Goal: Task Accomplishment & Management: Manage account settings

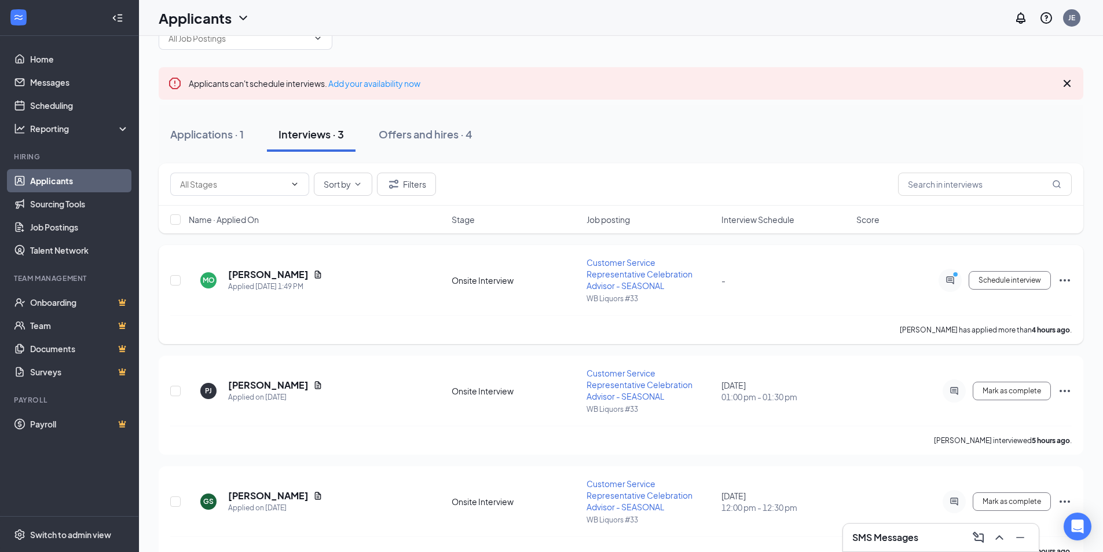
scroll to position [62, 0]
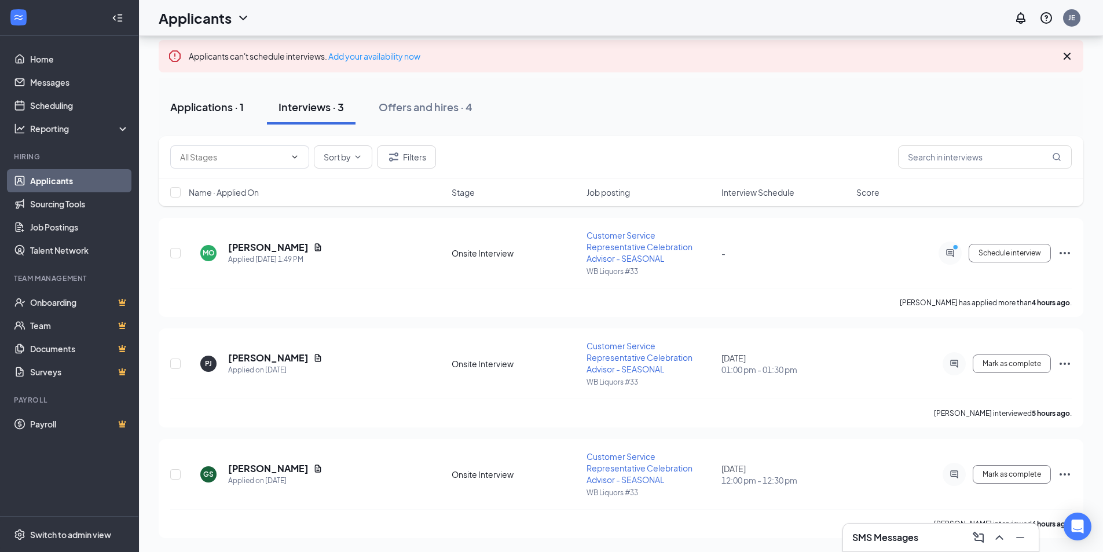
click at [214, 112] on div "Applications · 1" at bounding box center [207, 107] width 74 height 14
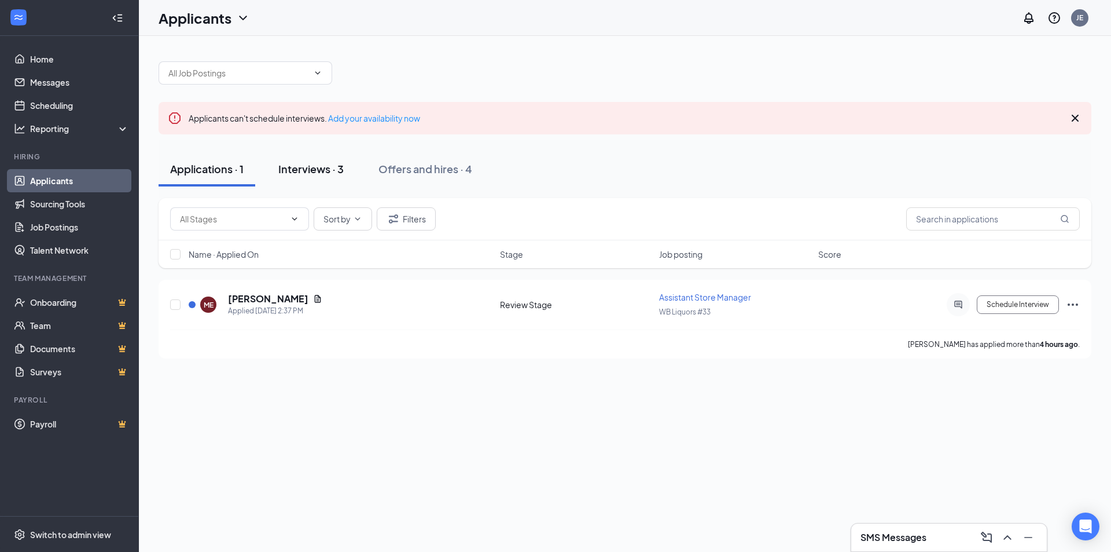
click at [329, 176] on button "Interviews · 3" at bounding box center [311, 169] width 89 height 35
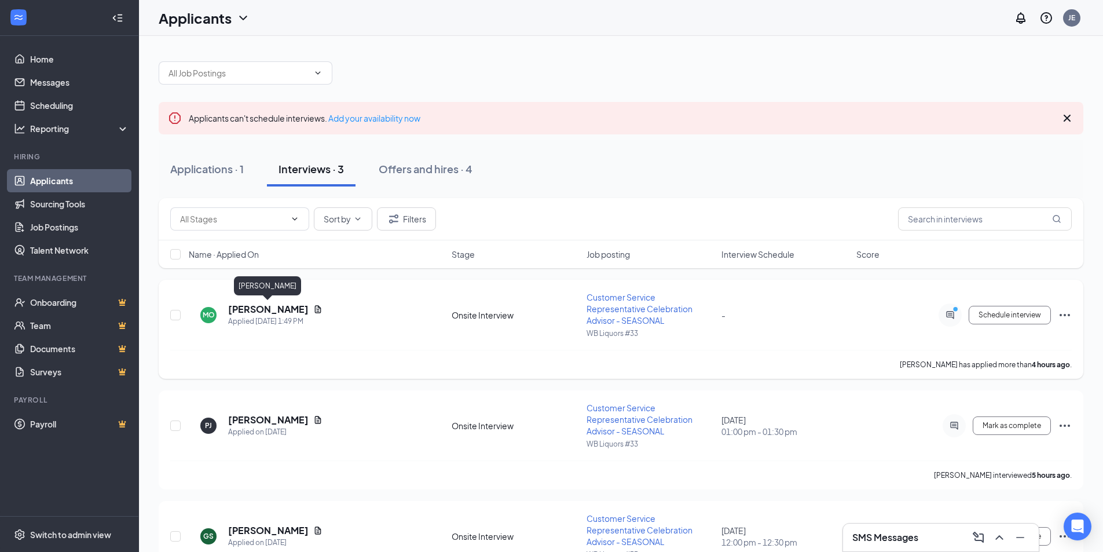
click at [267, 304] on h5 "[PERSON_NAME]" at bounding box center [268, 309] width 80 height 13
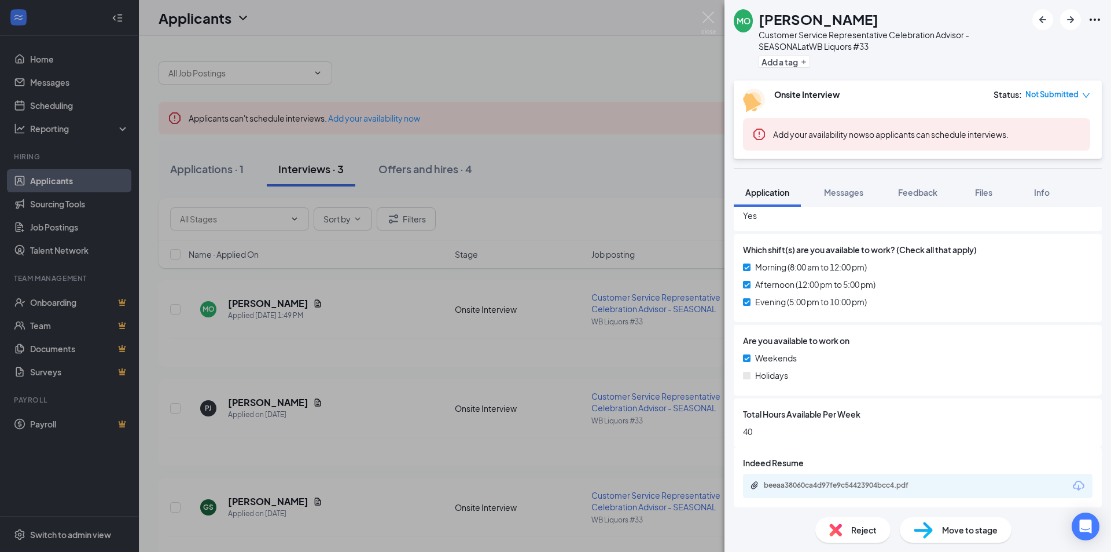
scroll to position [535, 0]
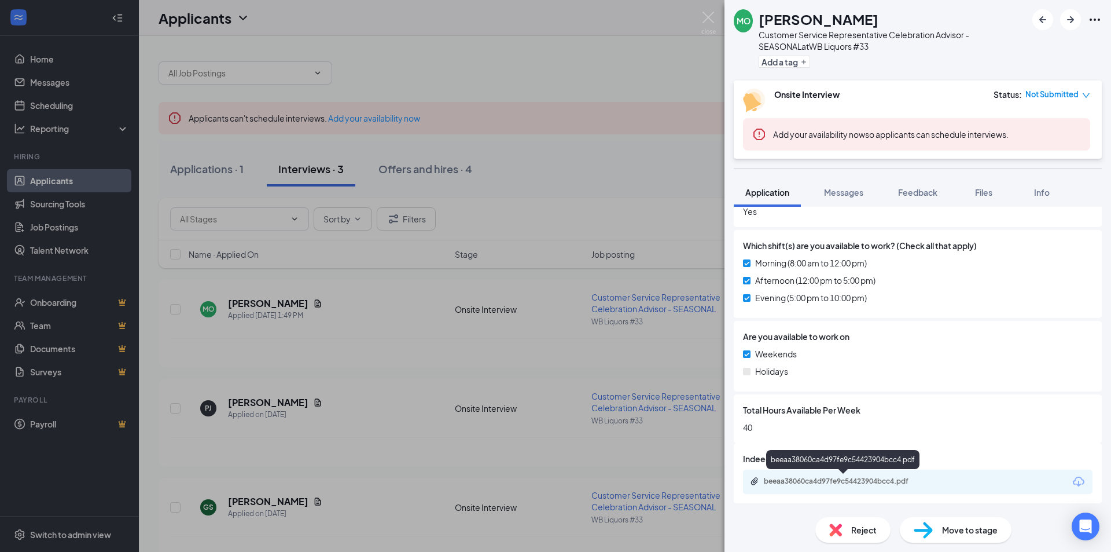
click at [920, 482] on div "beeaa38060ca4d97fe9c54423904bcc4.pdf" at bounding box center [845, 480] width 162 height 9
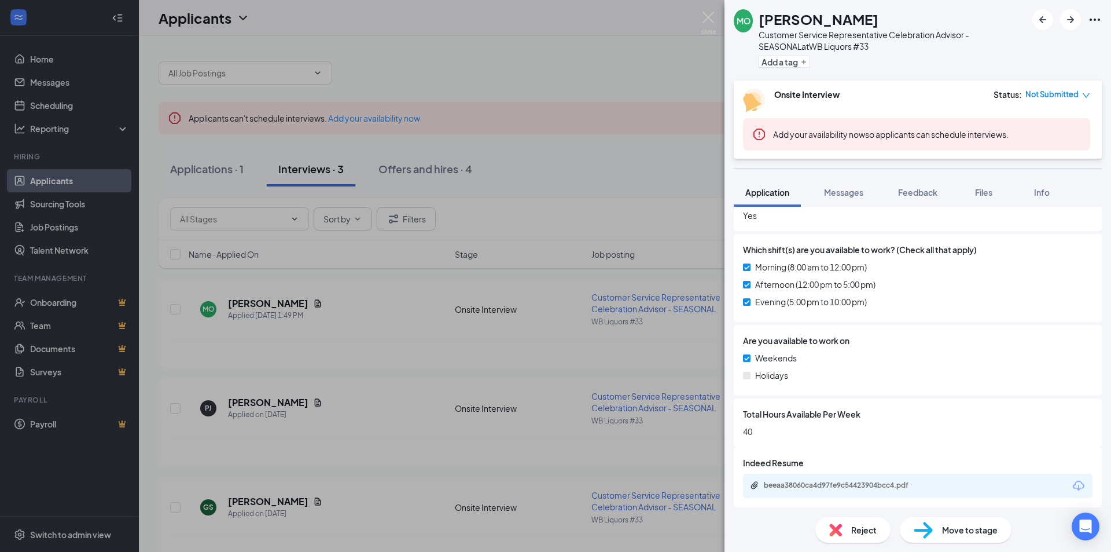
click at [875, 537] on div "Reject" at bounding box center [853, 529] width 75 height 25
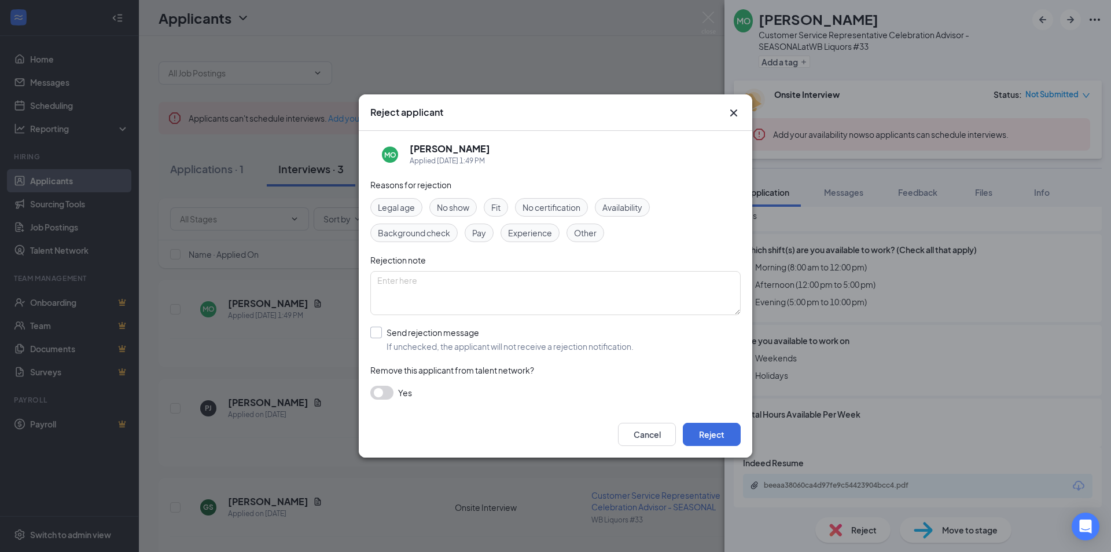
click at [380, 331] on input "Send rejection message If unchecked, the applicant will not receive a rejection…" at bounding box center [501, 338] width 263 height 25
checkbox input "true"
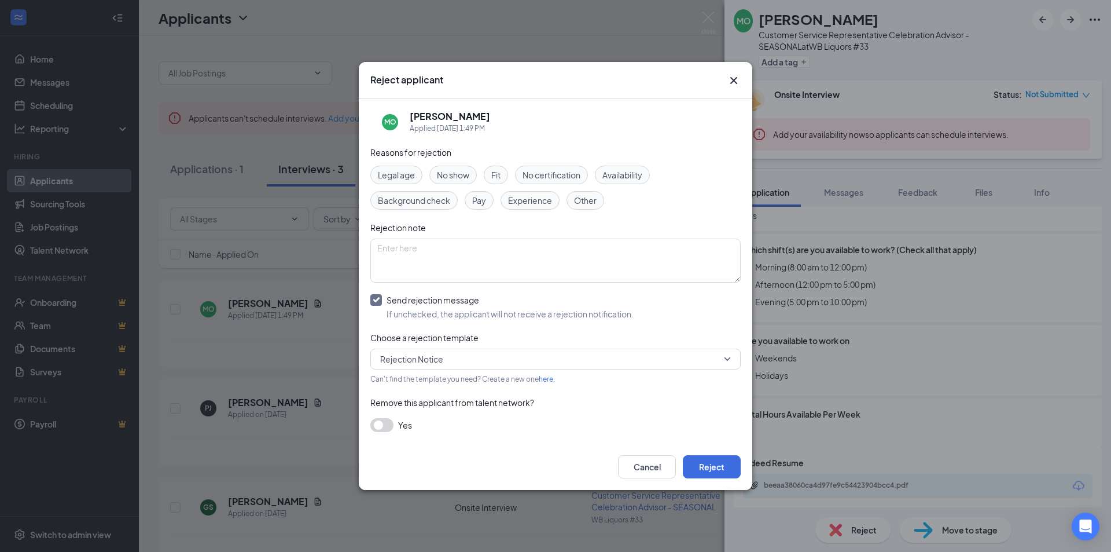
click at [501, 176] on span "Fit" at bounding box center [495, 174] width 9 height 13
click at [696, 462] on button "Reject" at bounding box center [712, 466] width 58 height 23
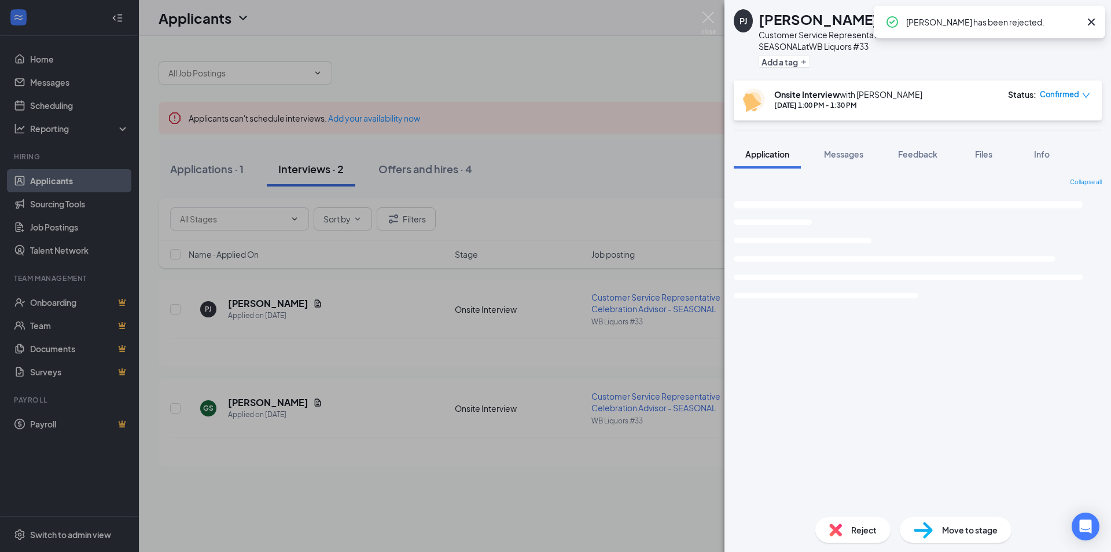
click at [621, 171] on div "[PERSON_NAME] Customer Service Representative Celebration Advisor - SEASONAL at…" at bounding box center [555, 276] width 1111 height 552
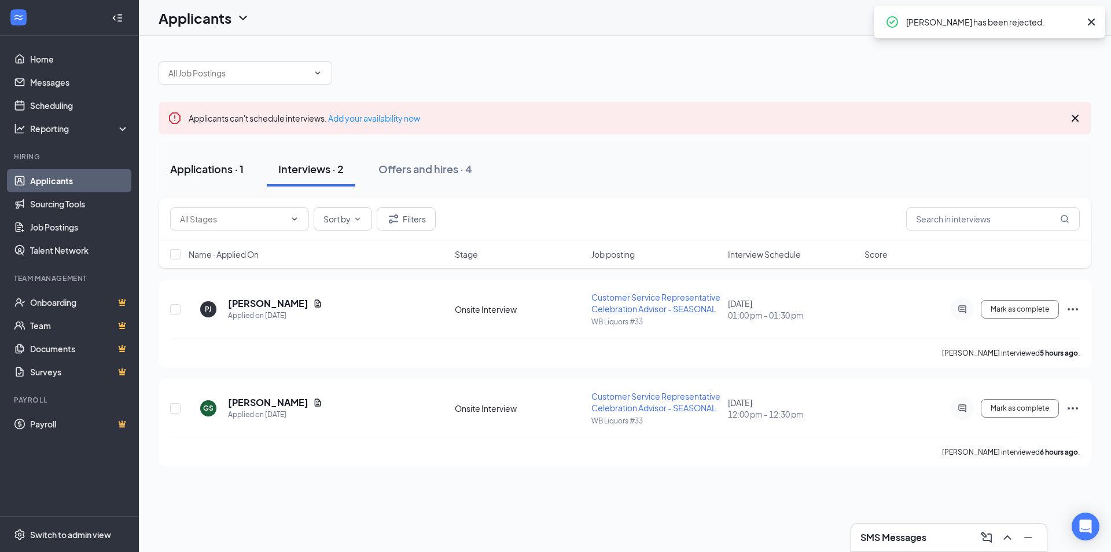
click at [219, 170] on div "Applications · 1" at bounding box center [207, 168] width 74 height 14
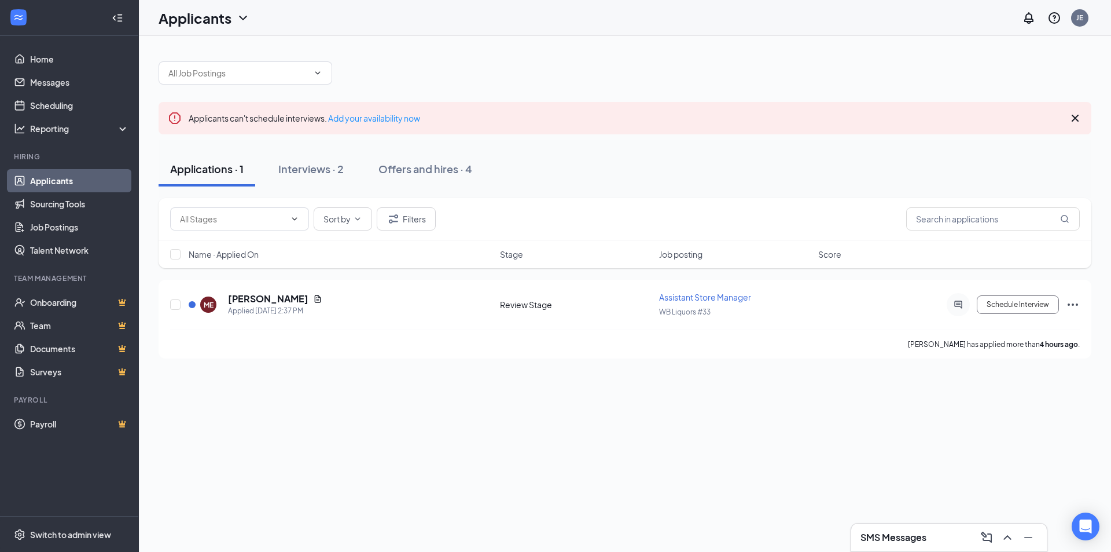
click at [1077, 119] on icon "Cross" at bounding box center [1075, 118] width 7 height 7
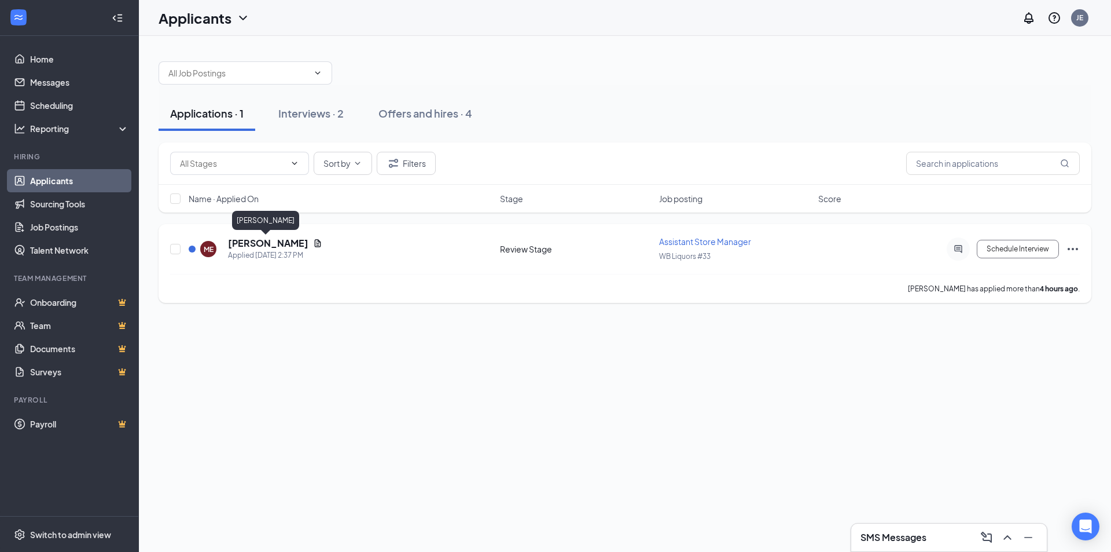
click at [275, 242] on h5 "[PERSON_NAME]" at bounding box center [268, 243] width 80 height 13
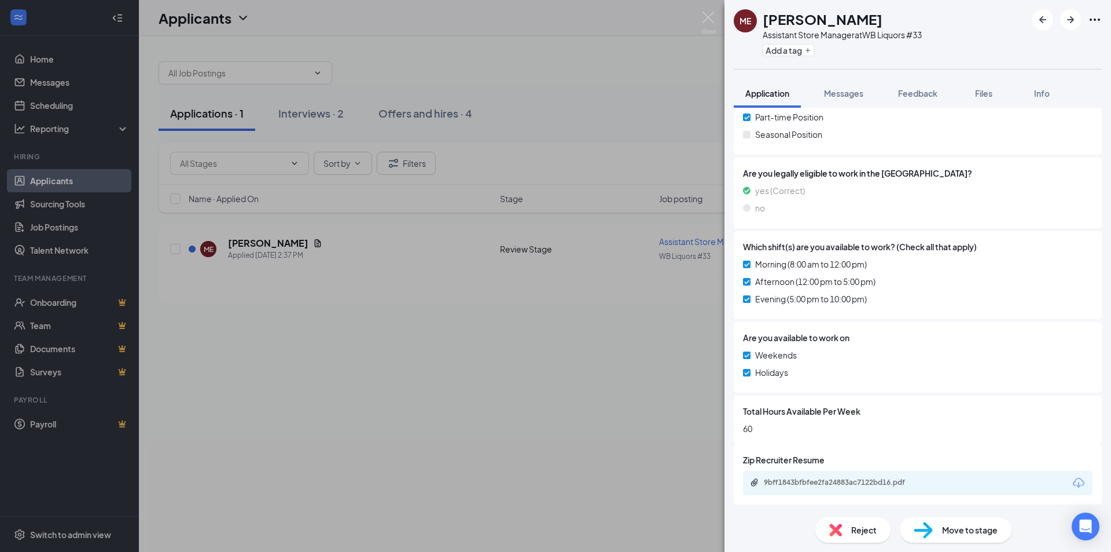
scroll to position [488, 0]
click at [882, 482] on div "9bff1843bfbfee2fa24883ac7122bd16.pdf" at bounding box center [845, 480] width 162 height 9
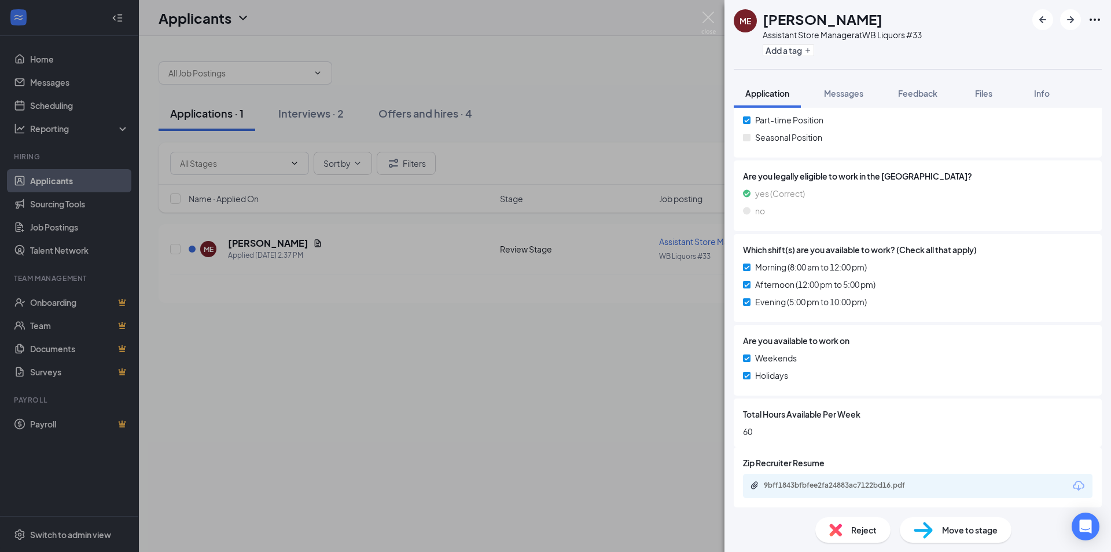
click at [622, 442] on div "ME [PERSON_NAME] Assistant Store Manager at WB Liquors #33 Add a tag Applicatio…" at bounding box center [555, 276] width 1111 height 552
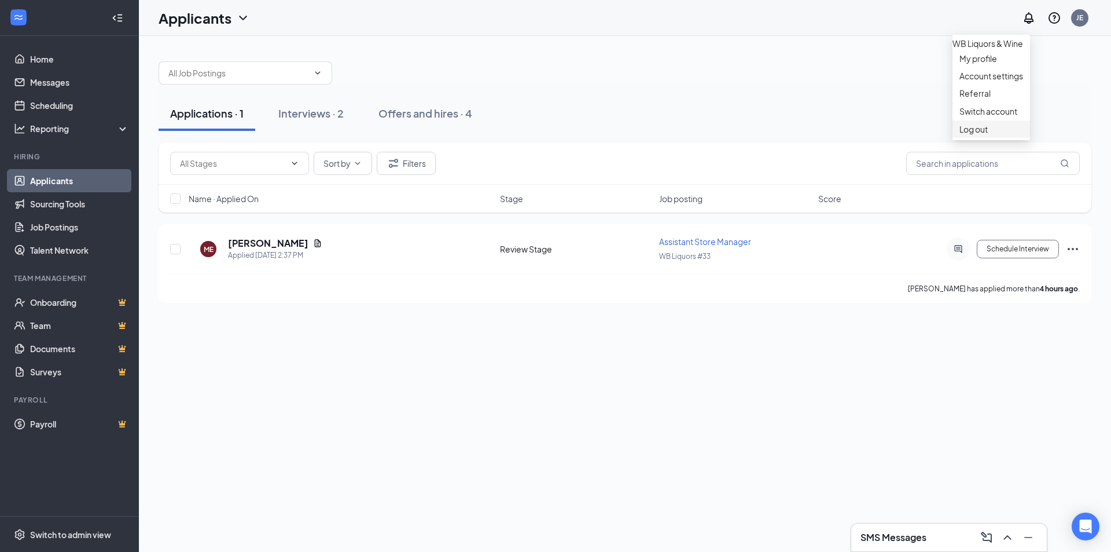
click at [1021, 135] on div "Log out" at bounding box center [992, 129] width 64 height 12
